Goal: Entertainment & Leisure: Consume media (video, audio)

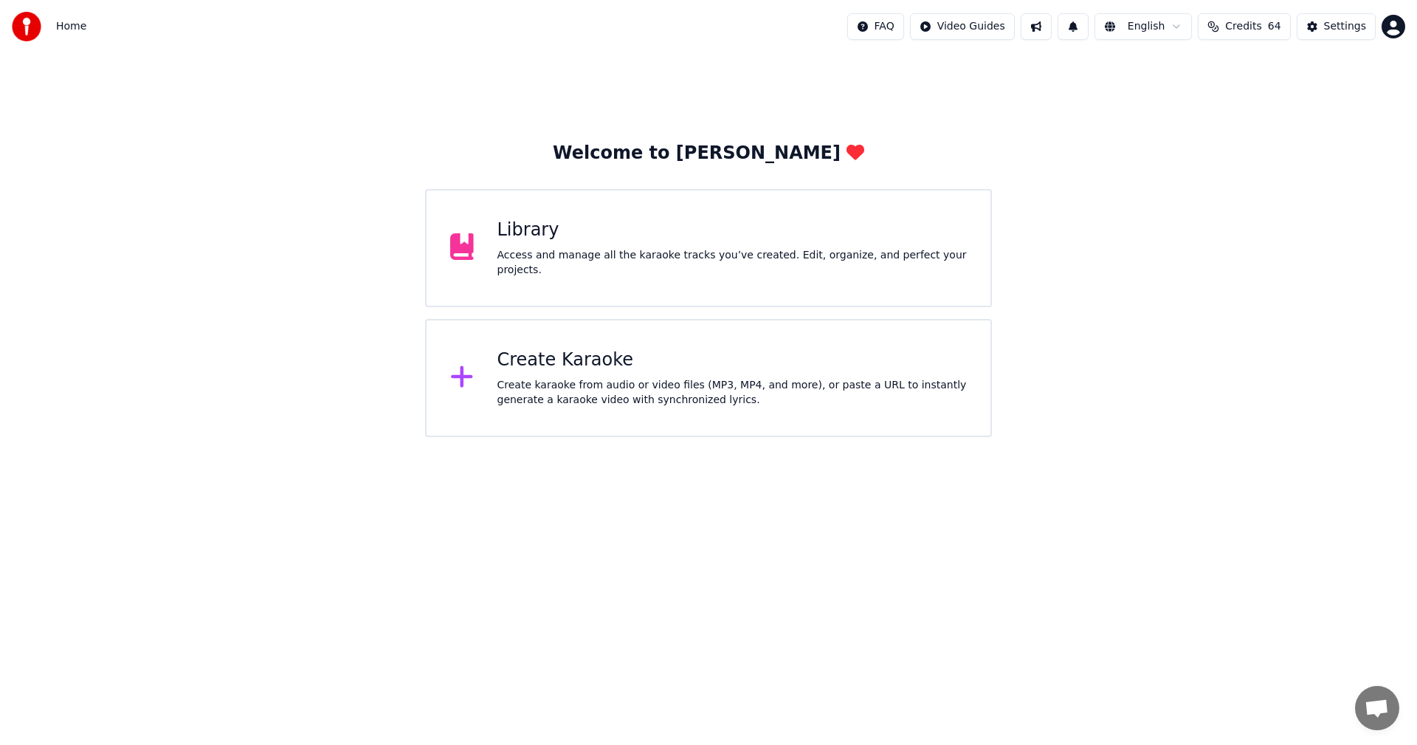
click at [570, 242] on div "Library" at bounding box center [732, 230] width 470 height 24
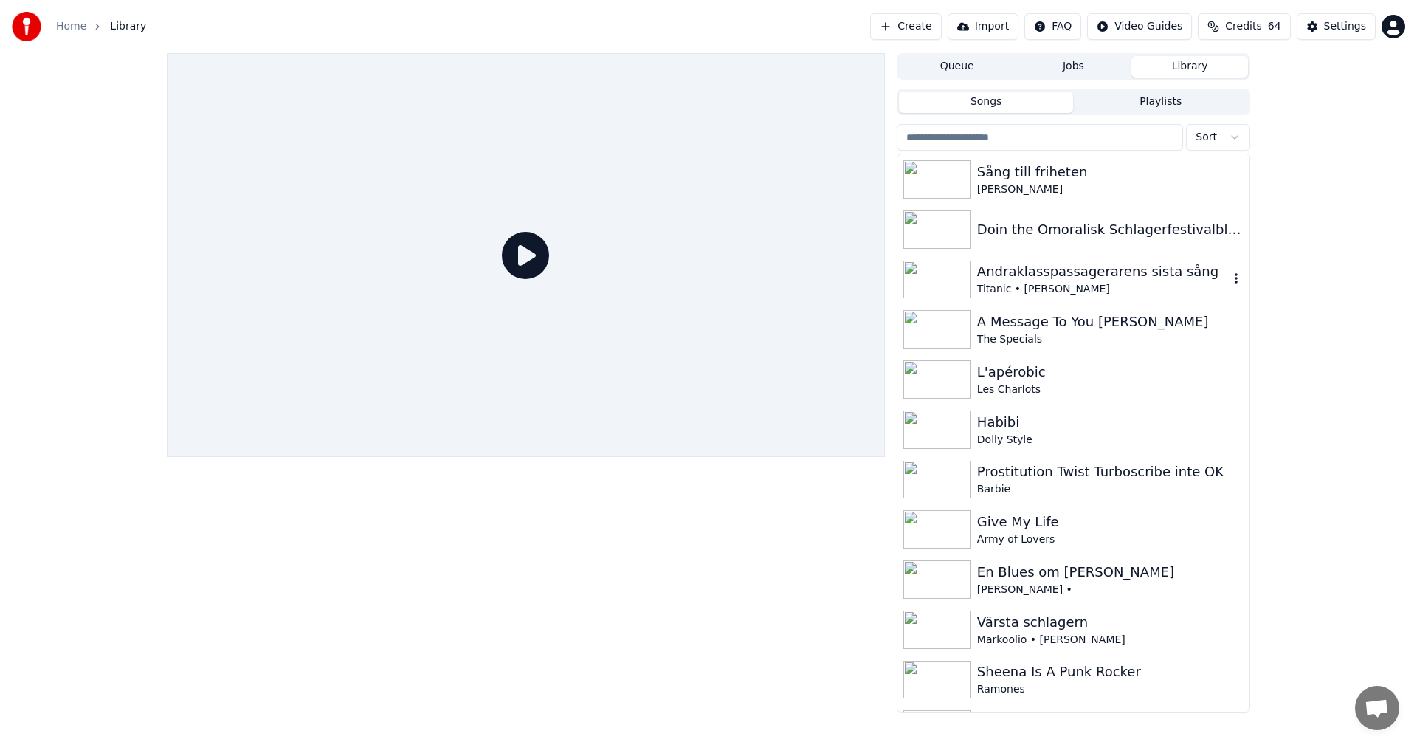
click at [1111, 269] on div "Andraklasspassagerarens sista sång" at bounding box center [1103, 271] width 252 height 21
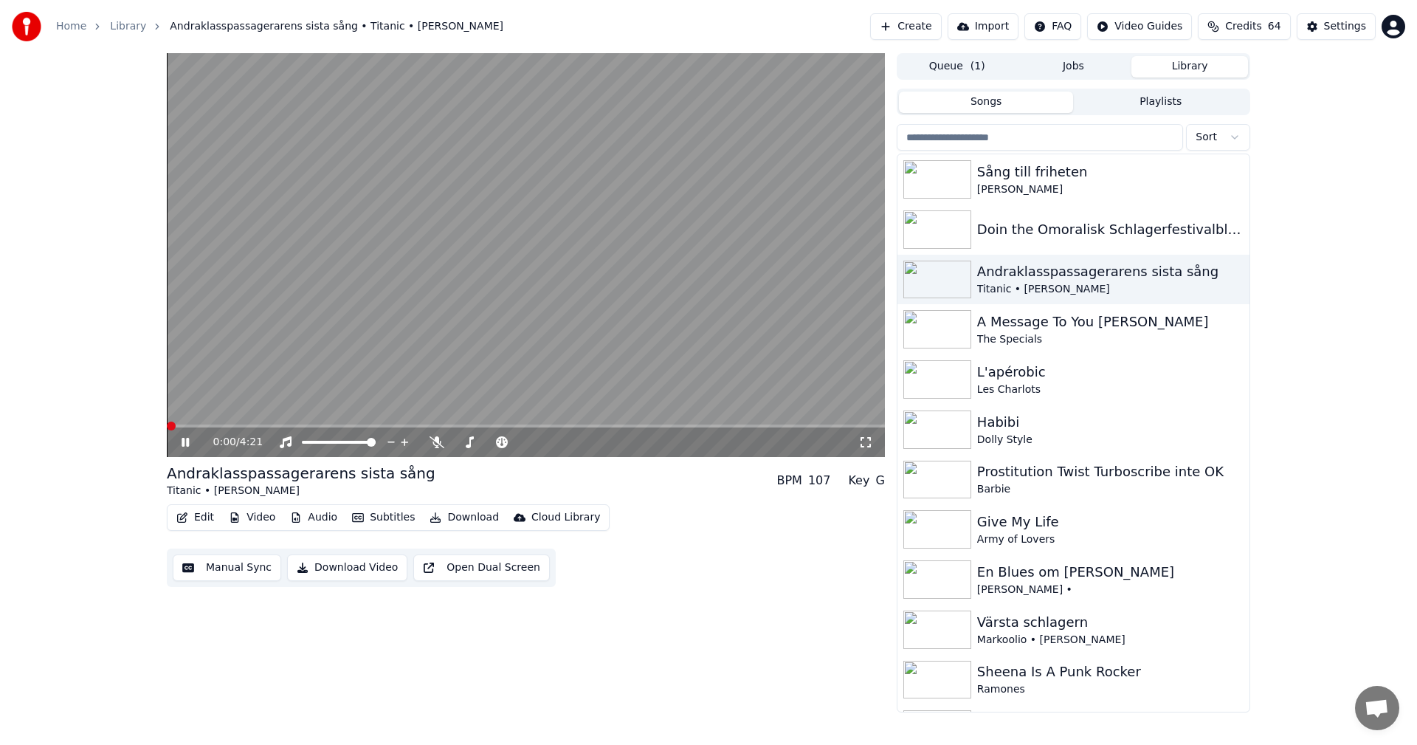
click at [167, 424] on span at bounding box center [171, 425] width 9 height 9
click at [867, 444] on icon at bounding box center [865, 442] width 15 height 12
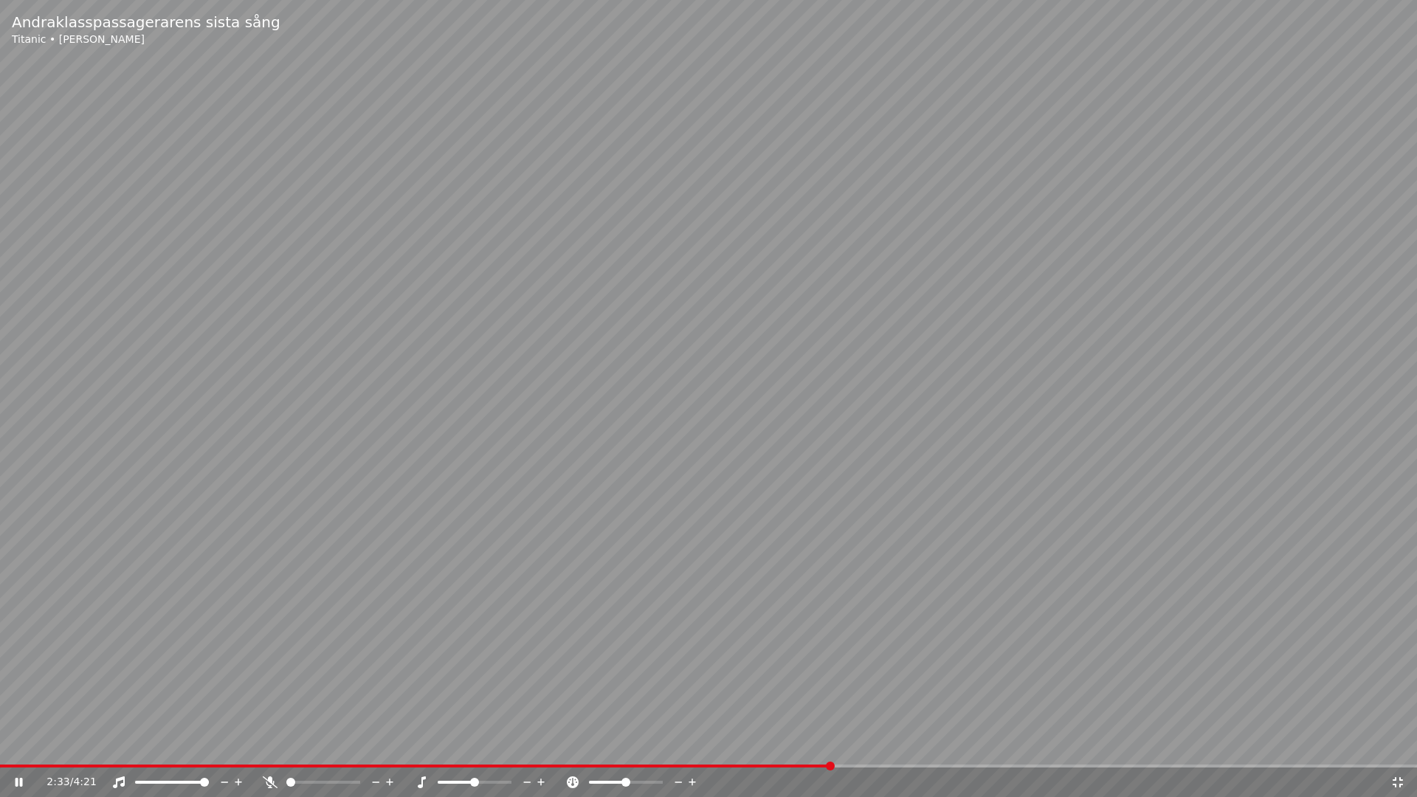
click at [1390, 744] on div "2:33 / 4:21" at bounding box center [718, 782] width 1344 height 15
click at [1407, 744] on div "2:35 / 4:21" at bounding box center [708, 782] width 1405 height 15
click at [1400, 744] on icon at bounding box center [1398, 782] width 10 height 10
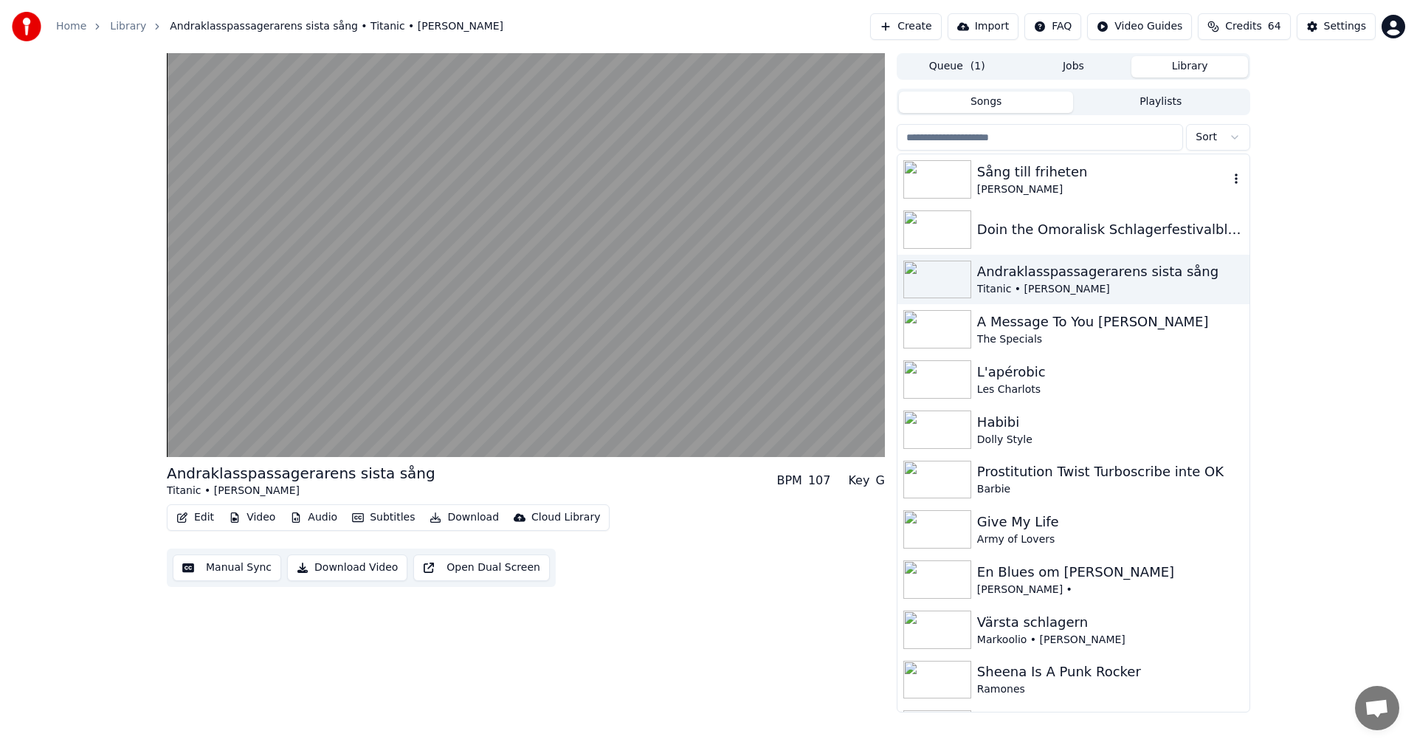
click at [1022, 170] on div "Sång till friheten" at bounding box center [1103, 172] width 252 height 21
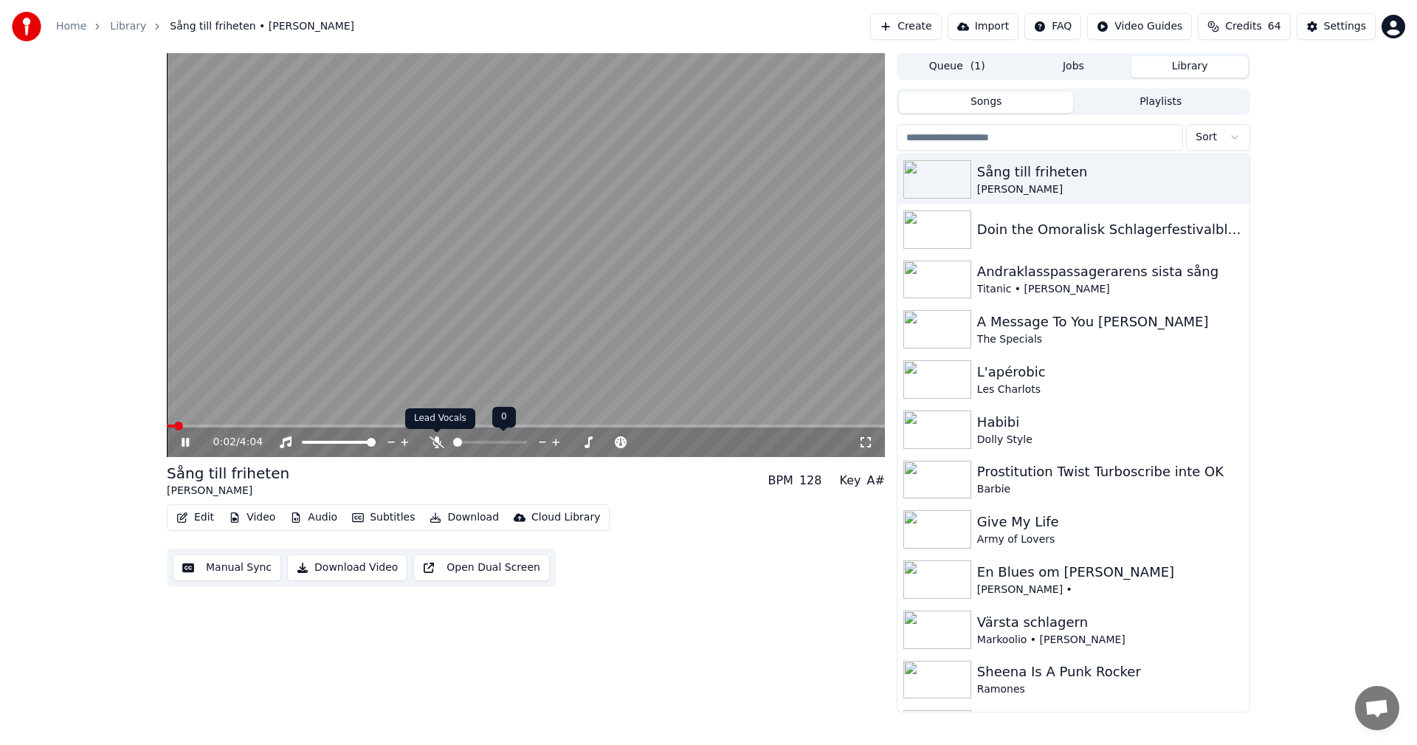
click at [435, 445] on icon at bounding box center [437, 442] width 15 height 12
click at [1074, 239] on div "Doin the Omoralisk Schlagerfestivalblues" at bounding box center [1103, 229] width 252 height 21
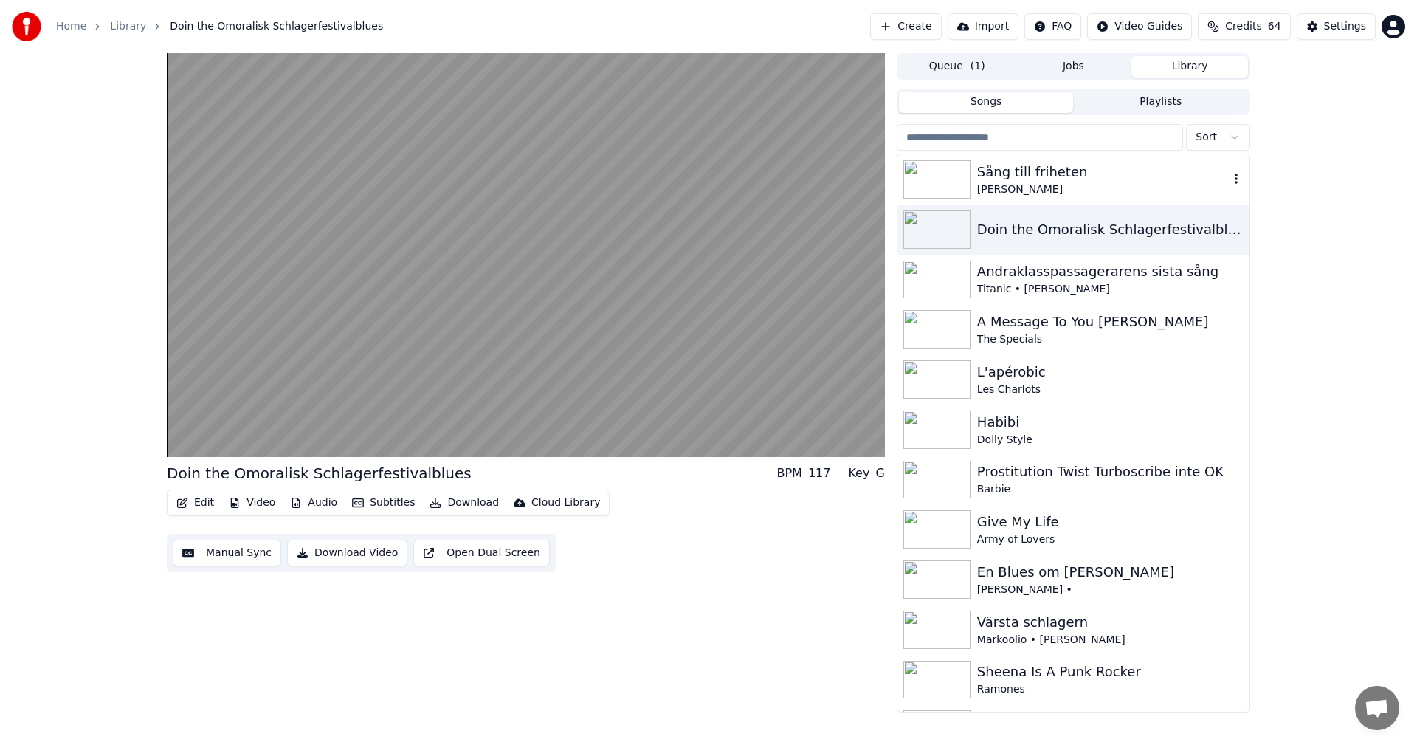
click at [1042, 185] on div "[PERSON_NAME]" at bounding box center [1103, 189] width 252 height 15
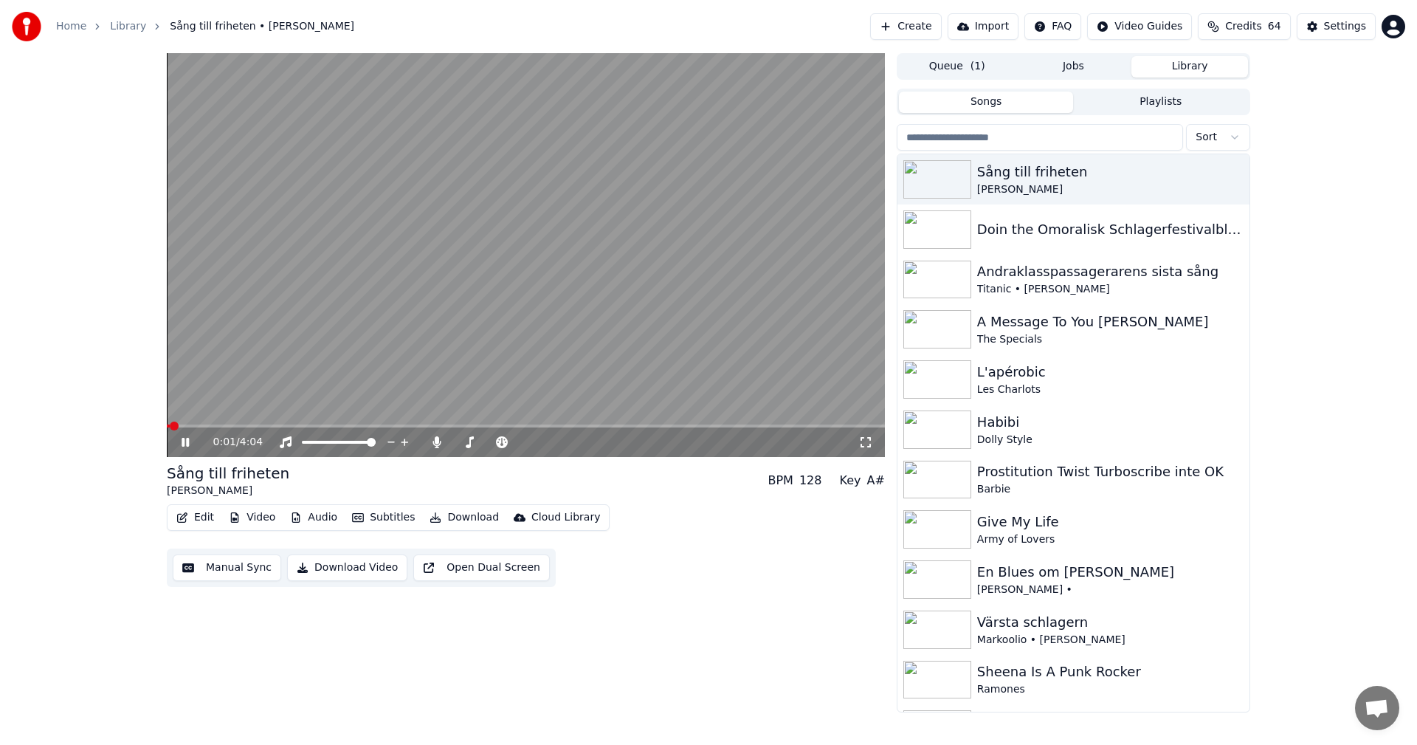
click at [342, 429] on div "0:01 / 4:04" at bounding box center [526, 442] width 718 height 30
click at [351, 424] on video at bounding box center [526, 255] width 718 height 404
click at [354, 428] on div "0:06 / 4:04" at bounding box center [526, 442] width 718 height 30
click at [351, 426] on span at bounding box center [526, 425] width 718 height 3
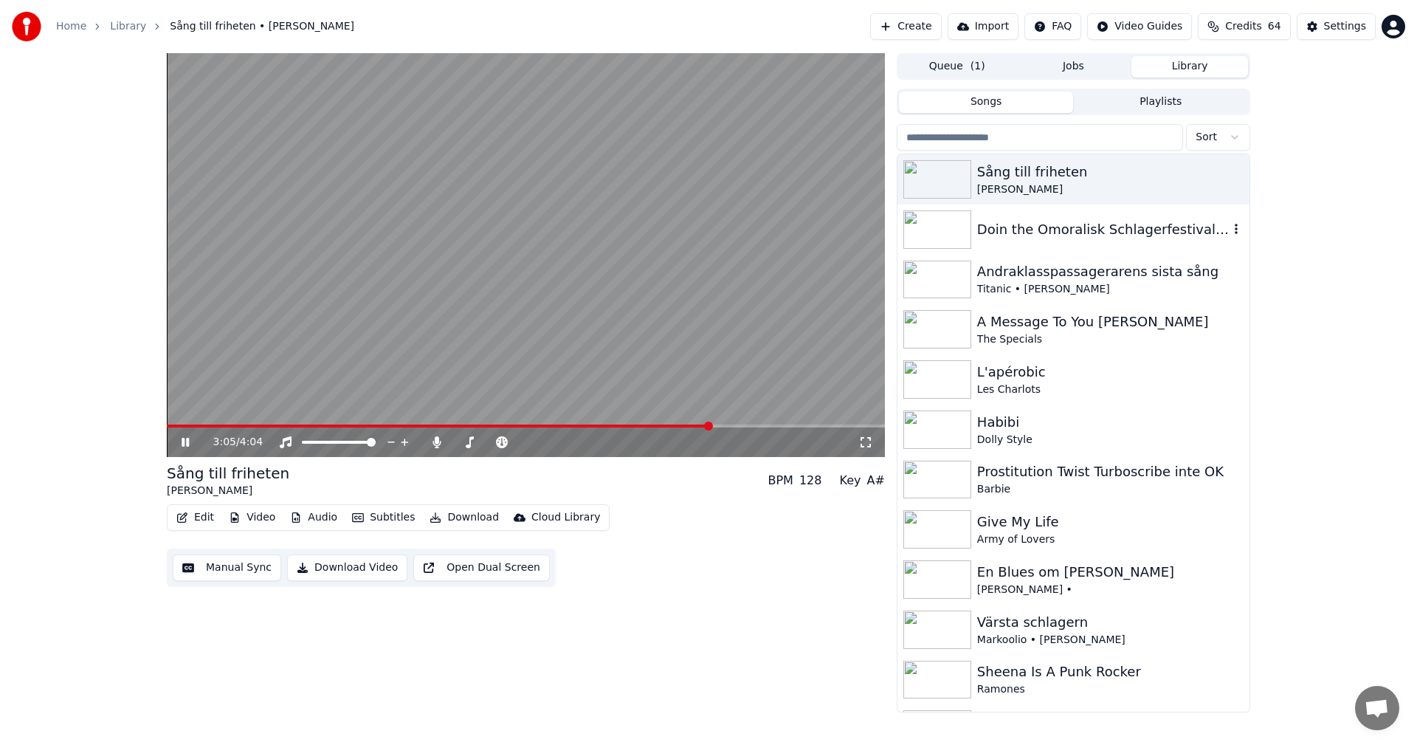
click at [1040, 235] on div "Doin the Omoralisk Schlagerfestivalblues" at bounding box center [1103, 229] width 252 height 21
